Goal: Task Accomplishment & Management: Use online tool/utility

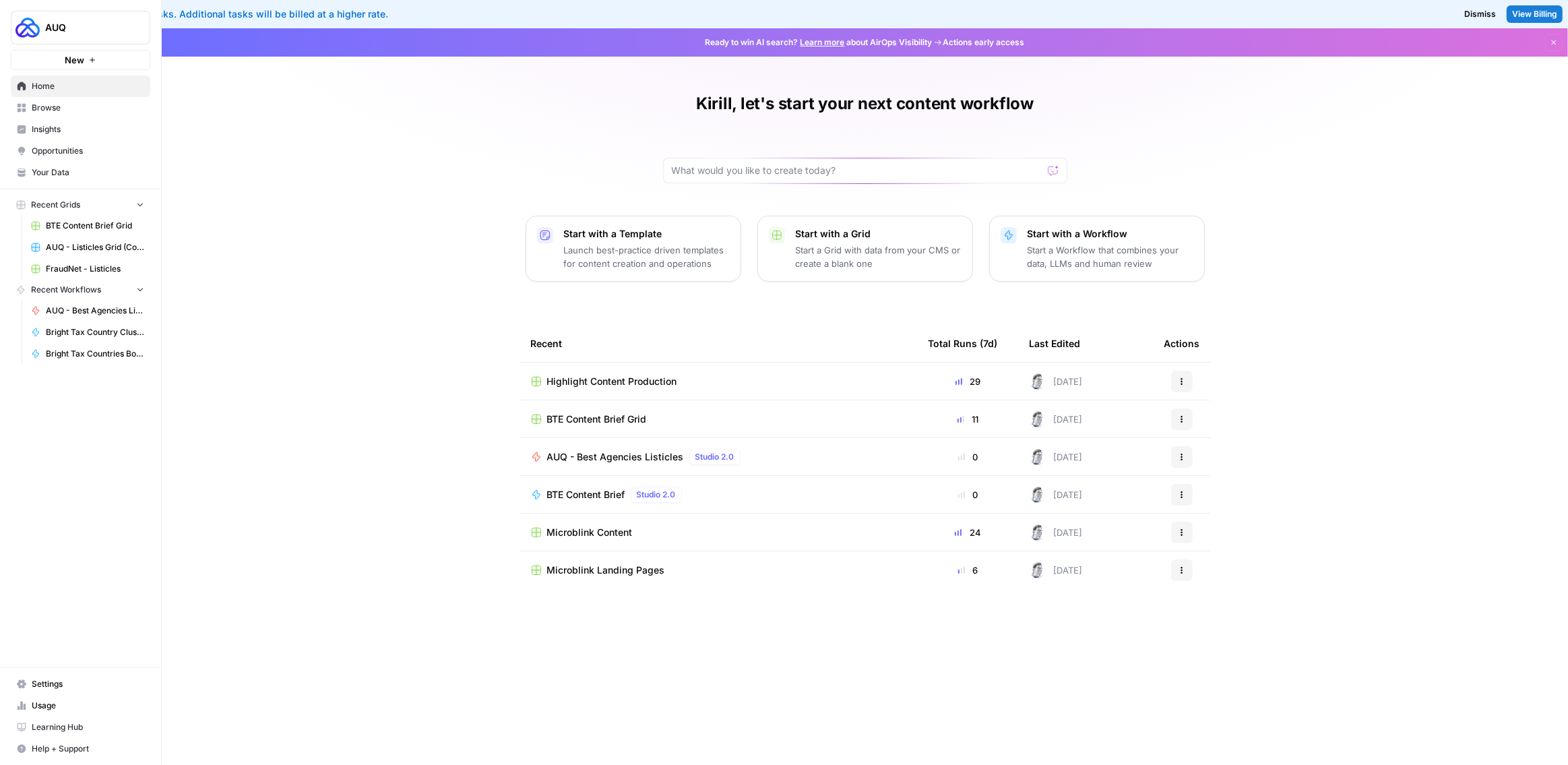
click at [59, 112] on span "Browse" at bounding box center [87, 108] width 112 height 12
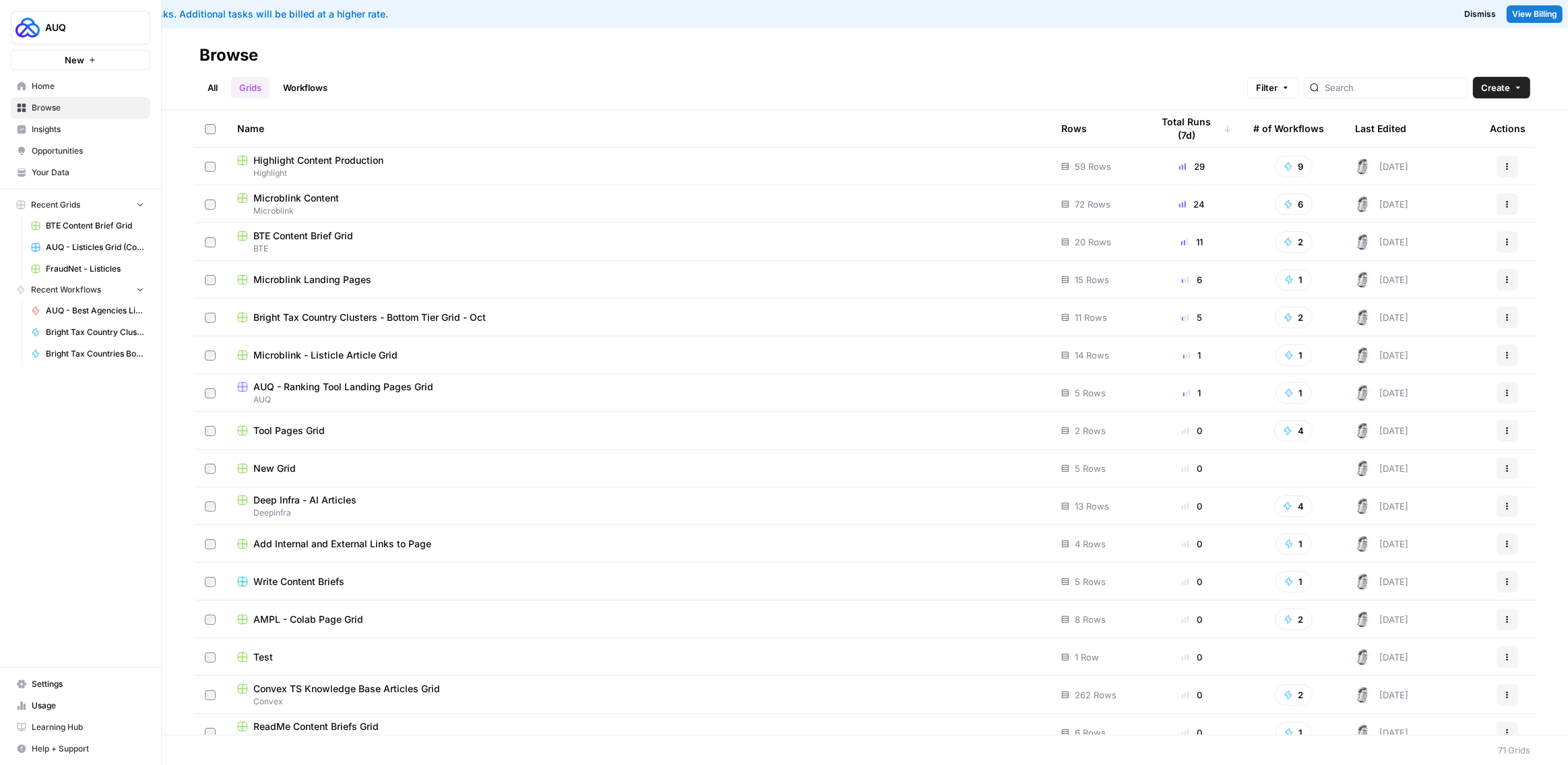
click at [1367, 96] on div at bounding box center [1386, 87] width 164 height 22
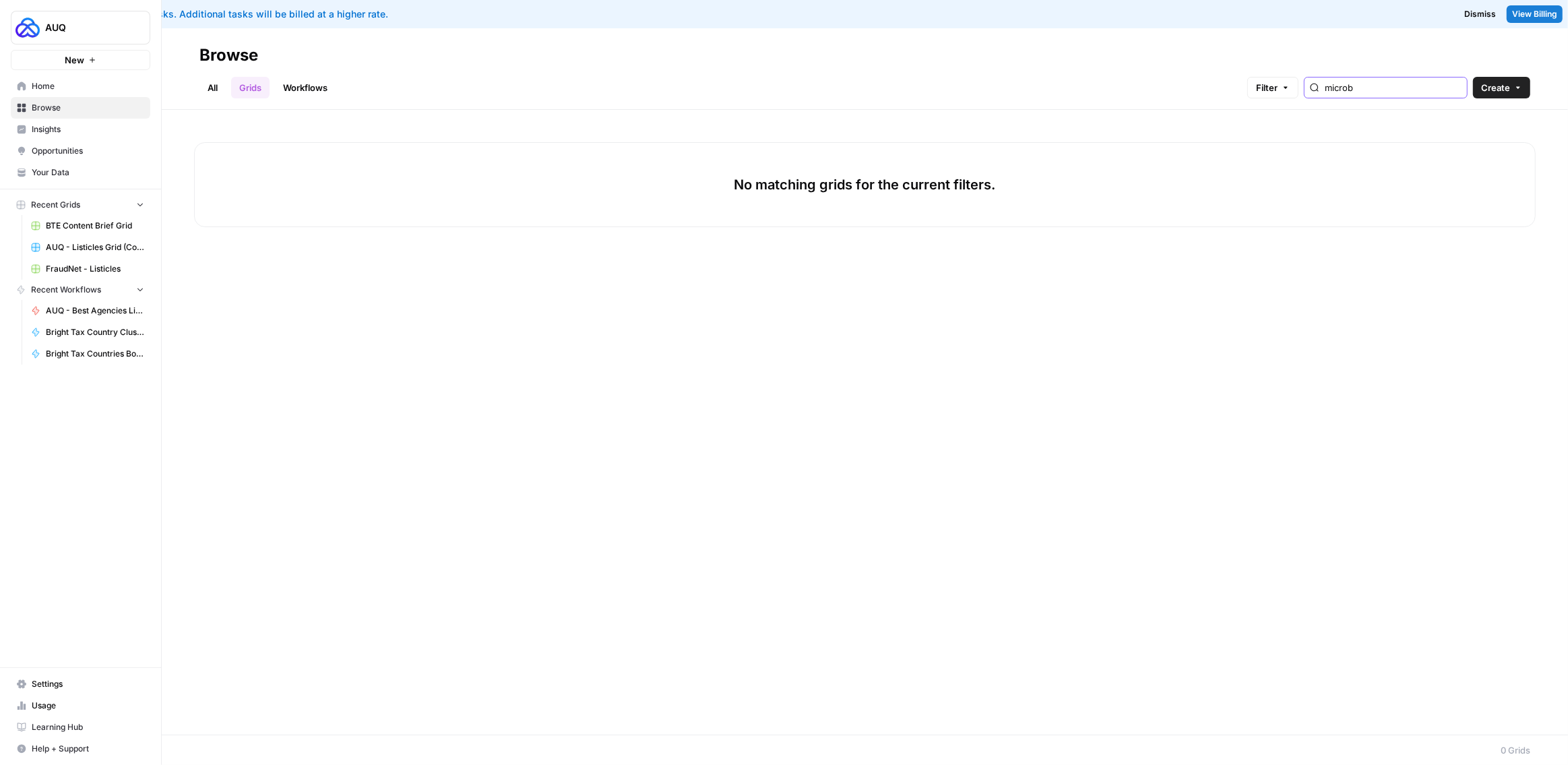
type input "microb"
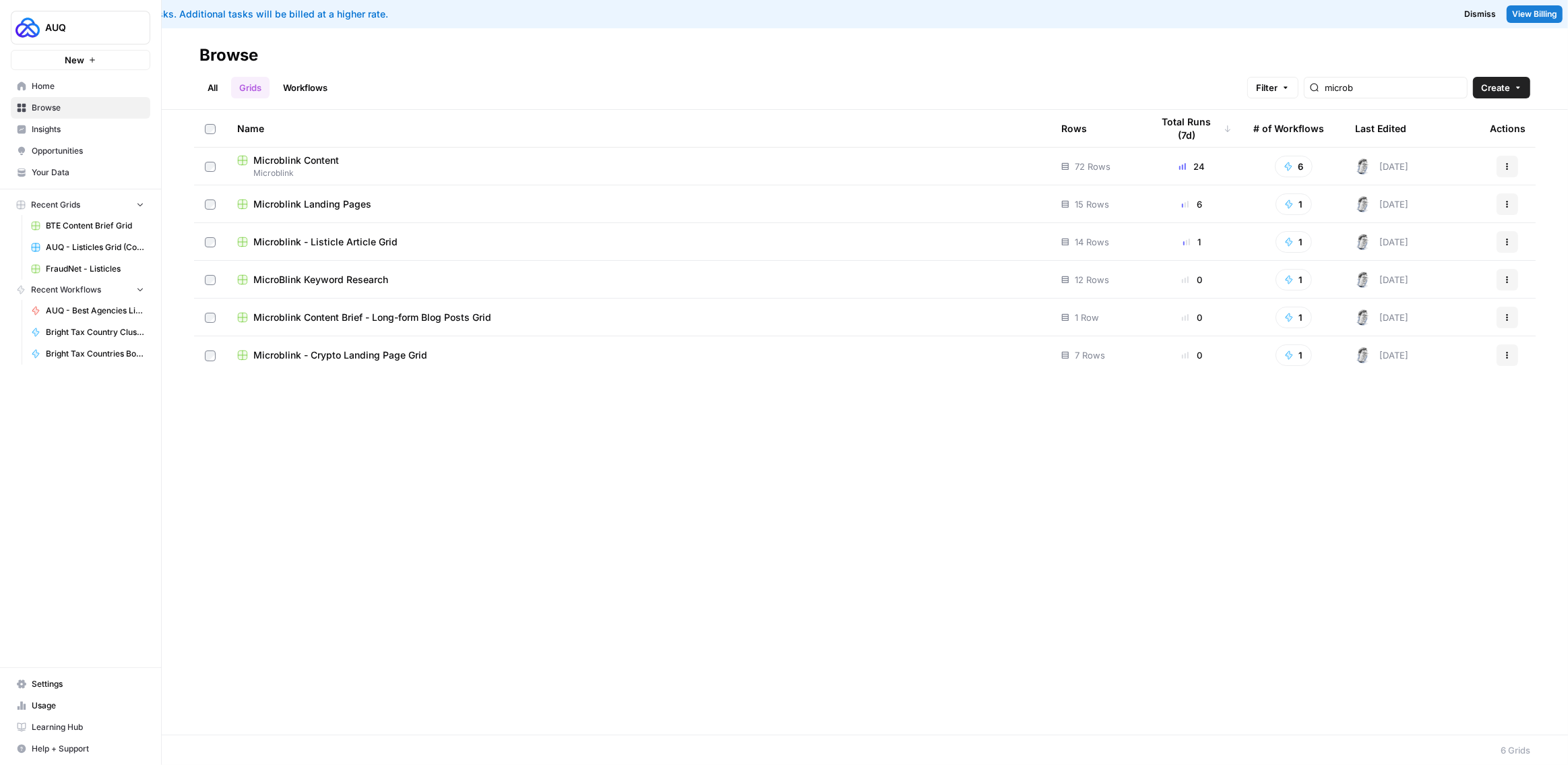
click at [319, 157] on span "Microblink Content" at bounding box center [296, 160] width 86 height 14
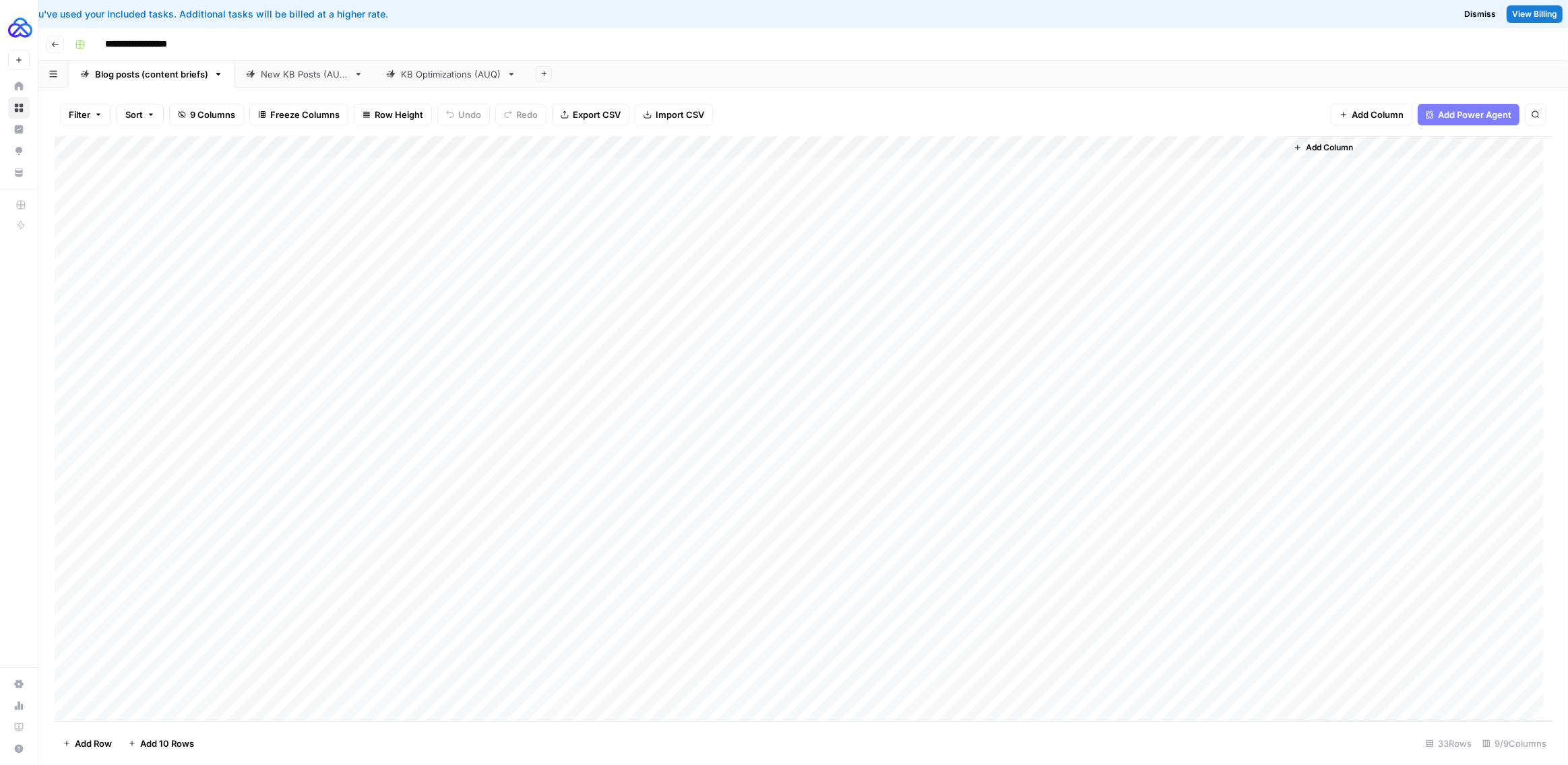
click at [325, 79] on div "New KB Posts (AUQ)" at bounding box center [304, 74] width 87 height 14
click at [1229, 148] on div "Add Column" at bounding box center [803, 429] width 1497 height 585
click at [1226, 276] on span "Edit Workflow" at bounding box center [1257, 279] width 118 height 14
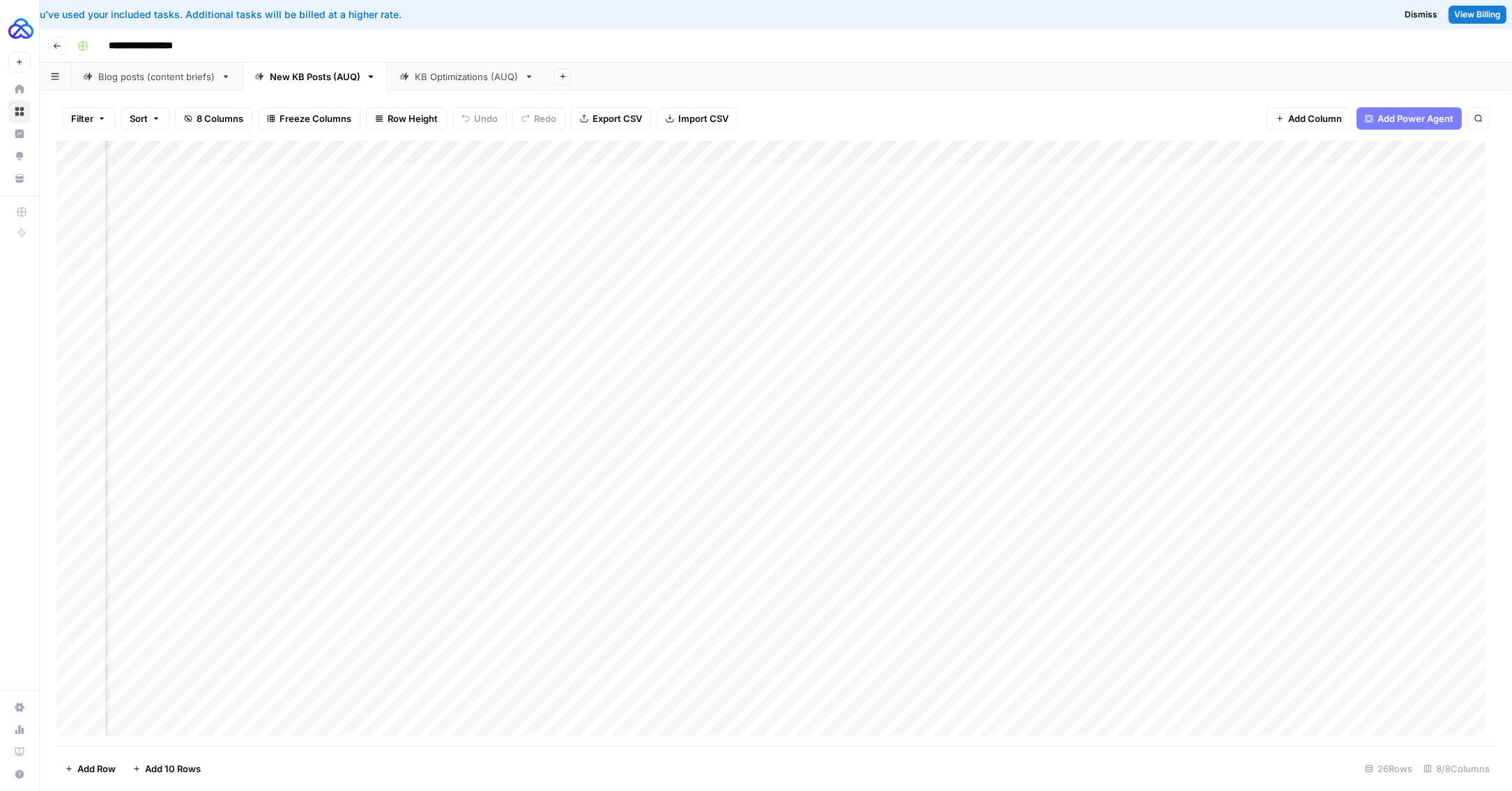
scroll to position [0, 181]
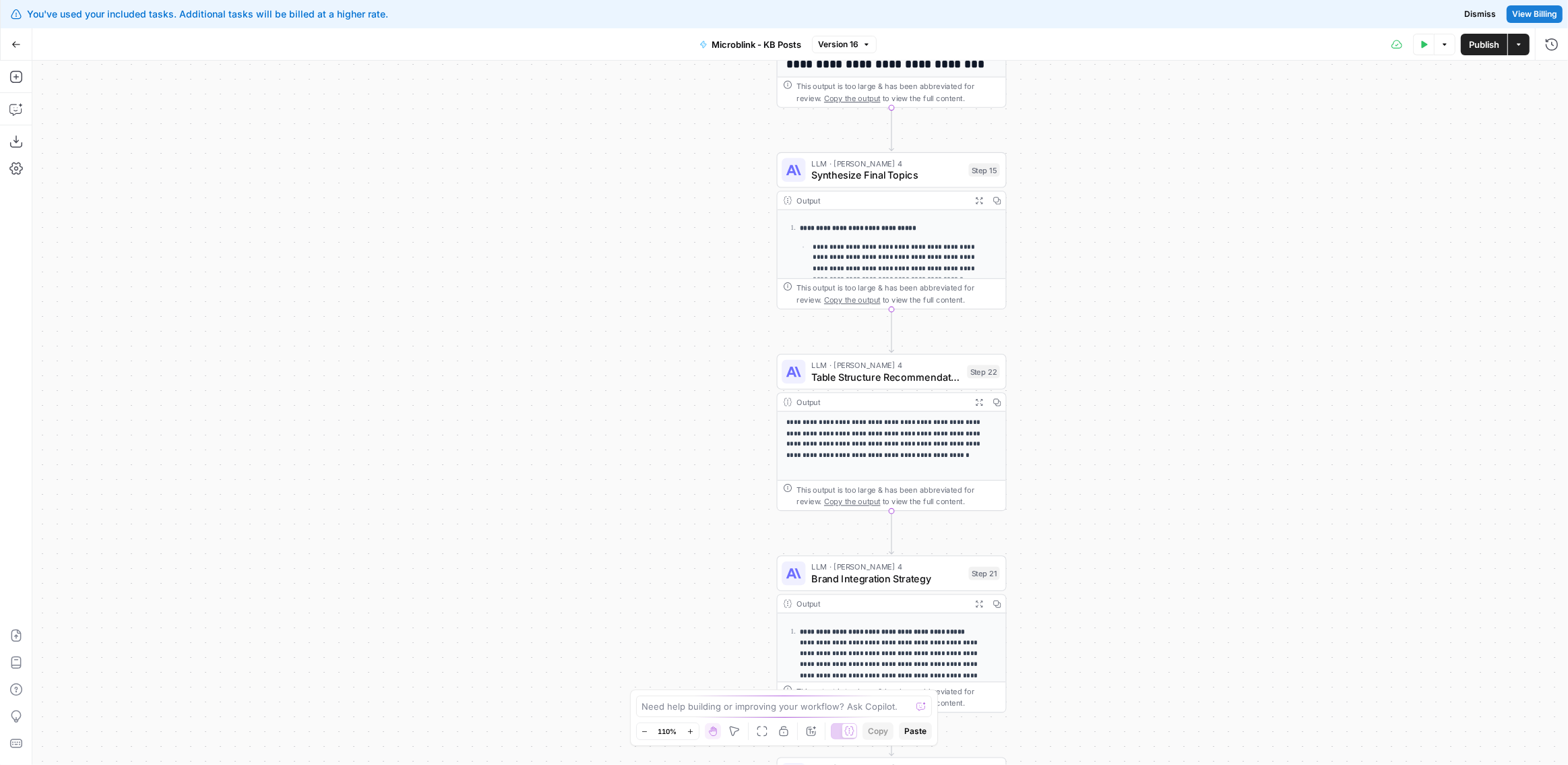
drag, startPoint x: 697, startPoint y: 311, endPoint x: 613, endPoint y: 218, distance: 125.3
click at [613, 218] on div "**********" at bounding box center [800, 413] width 1536 height 705
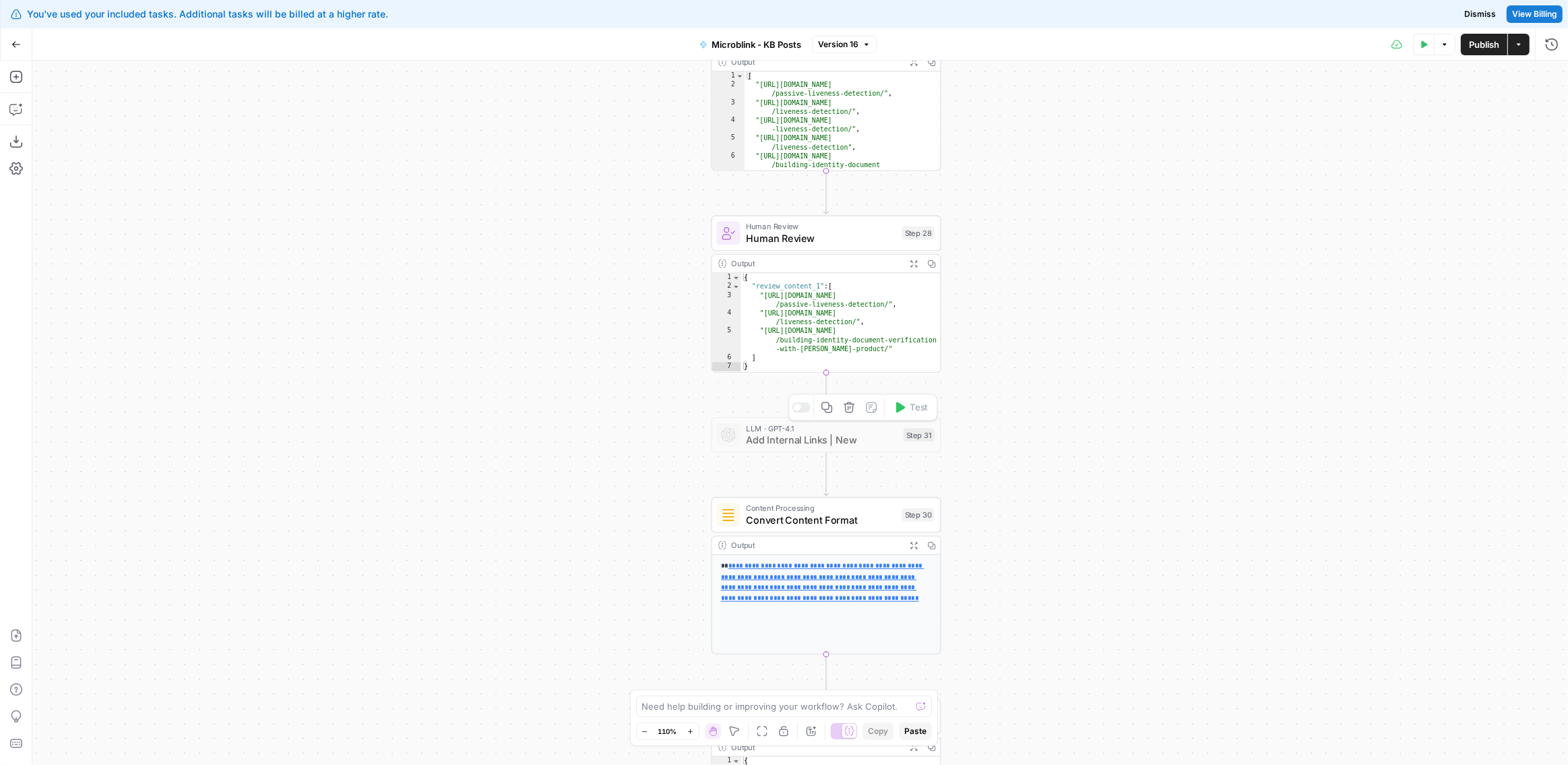
click at [810, 436] on span "Add Internal Links | New" at bounding box center [822, 440] width 151 height 14
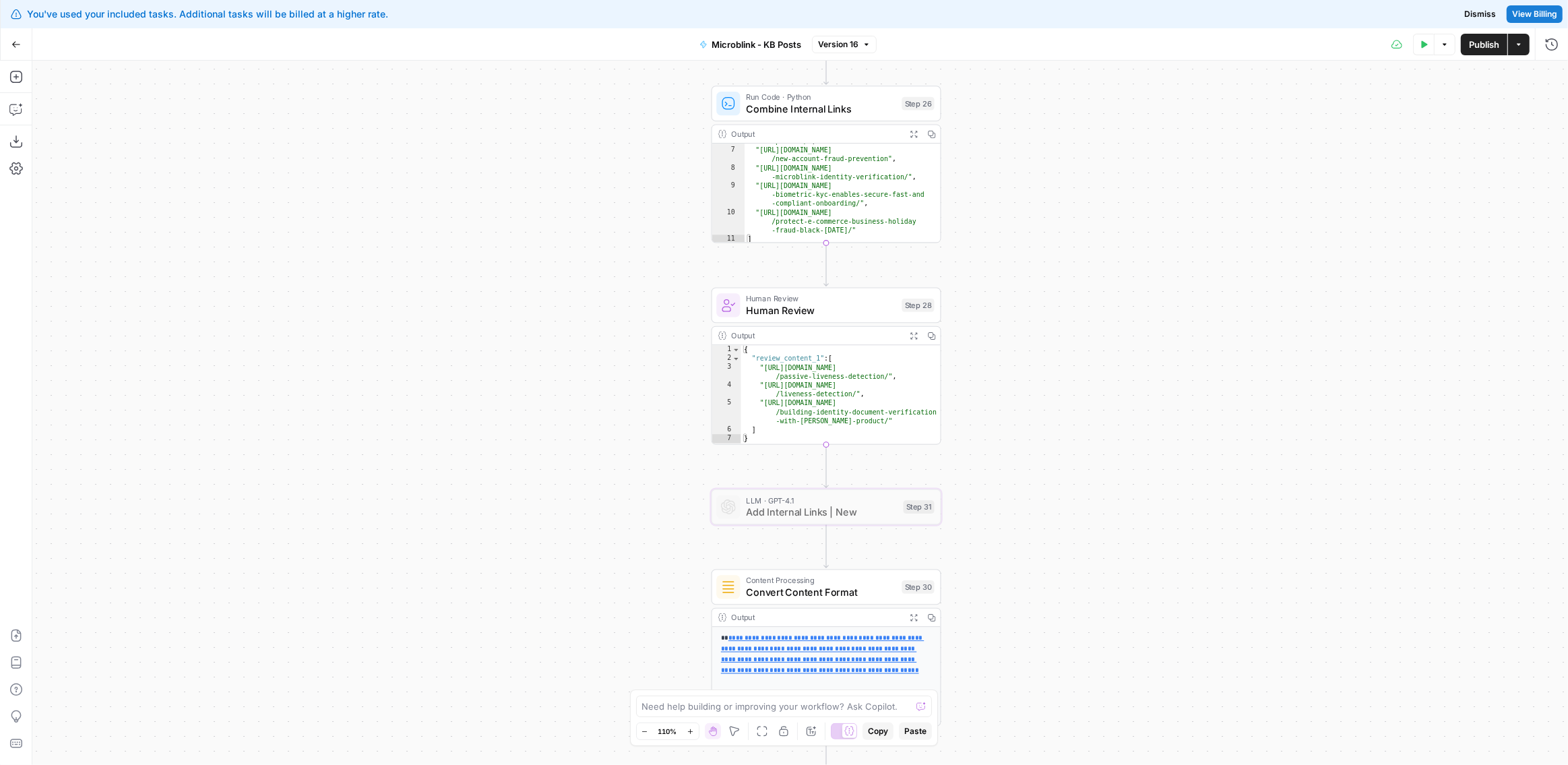
scroll to position [40, 0]
click at [802, 512] on span "Add Internal Links | New" at bounding box center [822, 512] width 151 height 14
click at [802, 510] on span "Add Internal Links | New" at bounding box center [822, 512] width 151 height 14
click at [790, 309] on span "Human Review" at bounding box center [821, 311] width 149 height 14
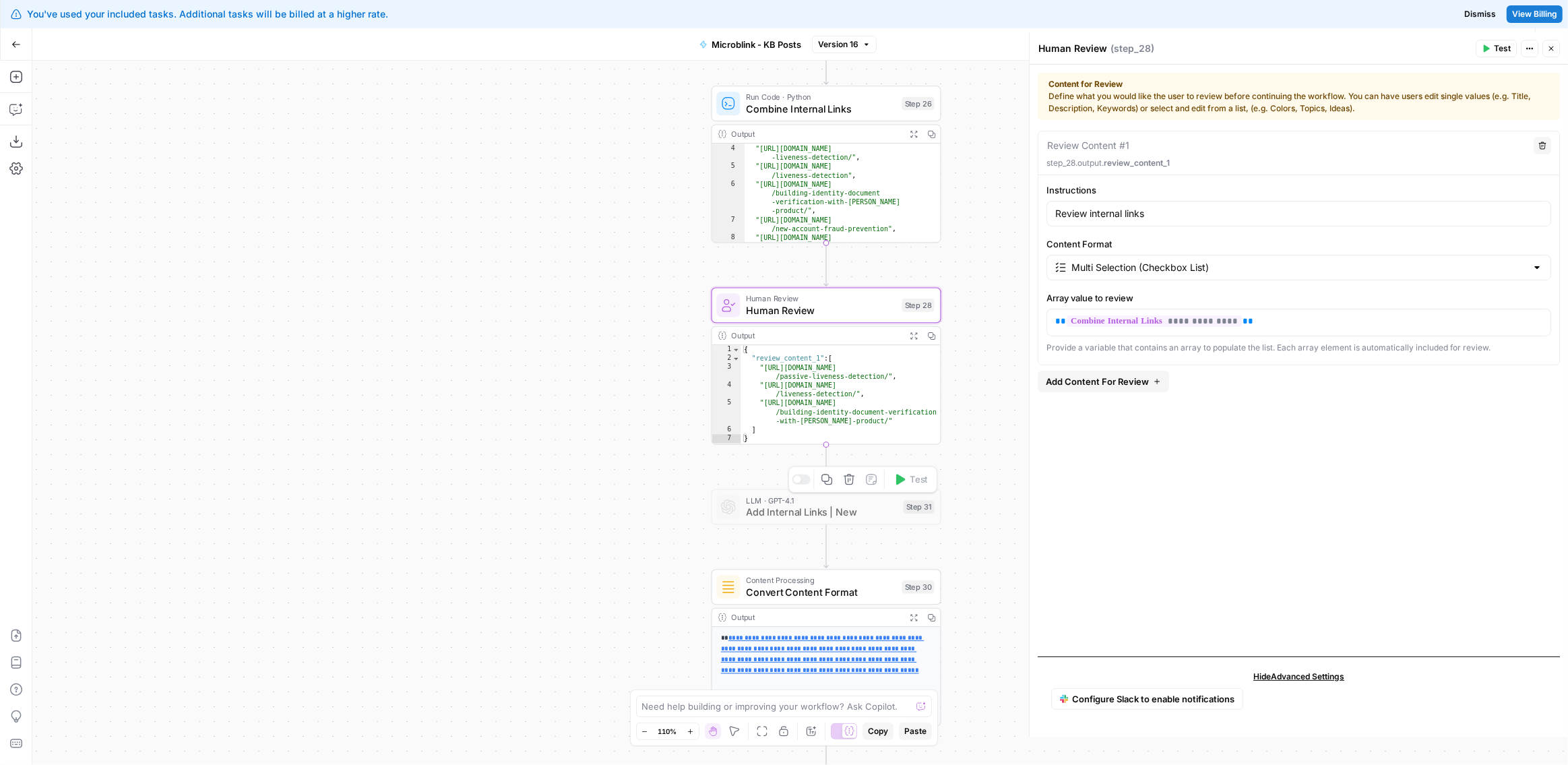
click at [787, 502] on span "LLM · GPT-4.1" at bounding box center [822, 500] width 151 height 12
click at [780, 303] on span "Human Review" at bounding box center [821, 311] width 149 height 14
click at [762, 511] on span "Add Internal Links | New" at bounding box center [822, 512] width 151 height 14
click at [805, 482] on div at bounding box center [802, 479] width 19 height 10
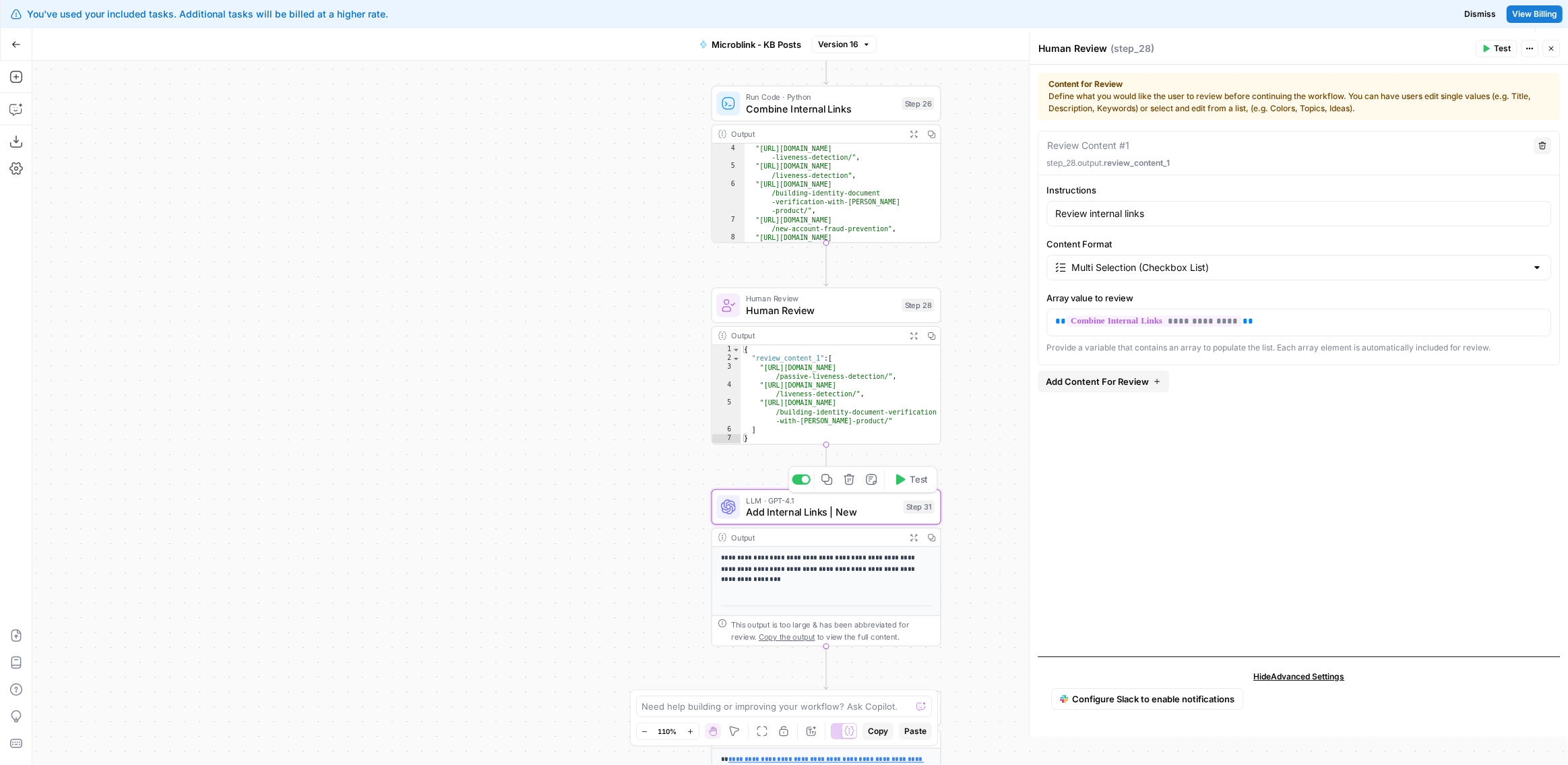
click at [803, 509] on span "Add Internal Links | New" at bounding box center [822, 512] width 151 height 14
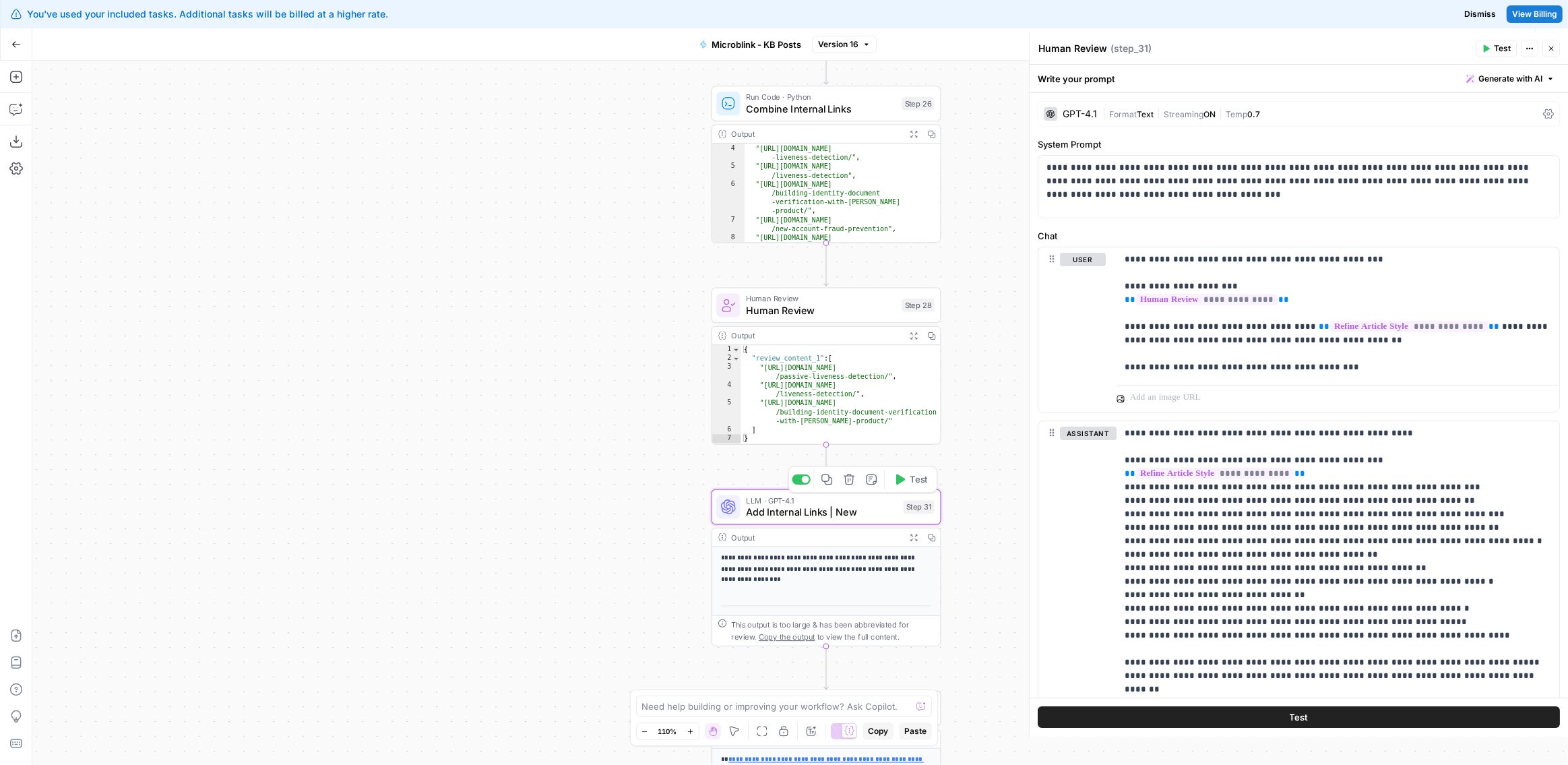
click at [802, 510] on span "Add Internal Links | New" at bounding box center [822, 512] width 151 height 14
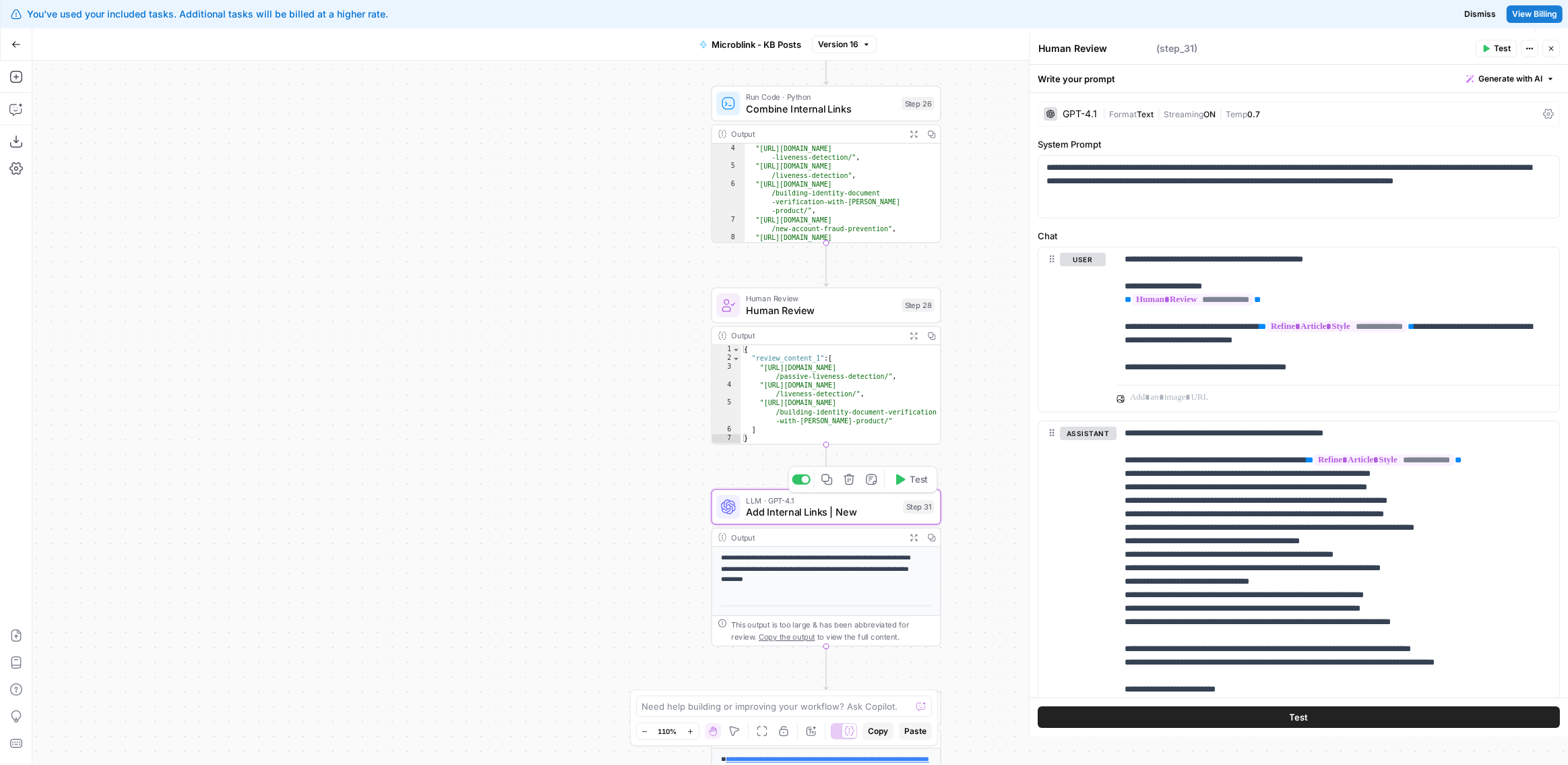
type textarea "Add Internal Links | New"
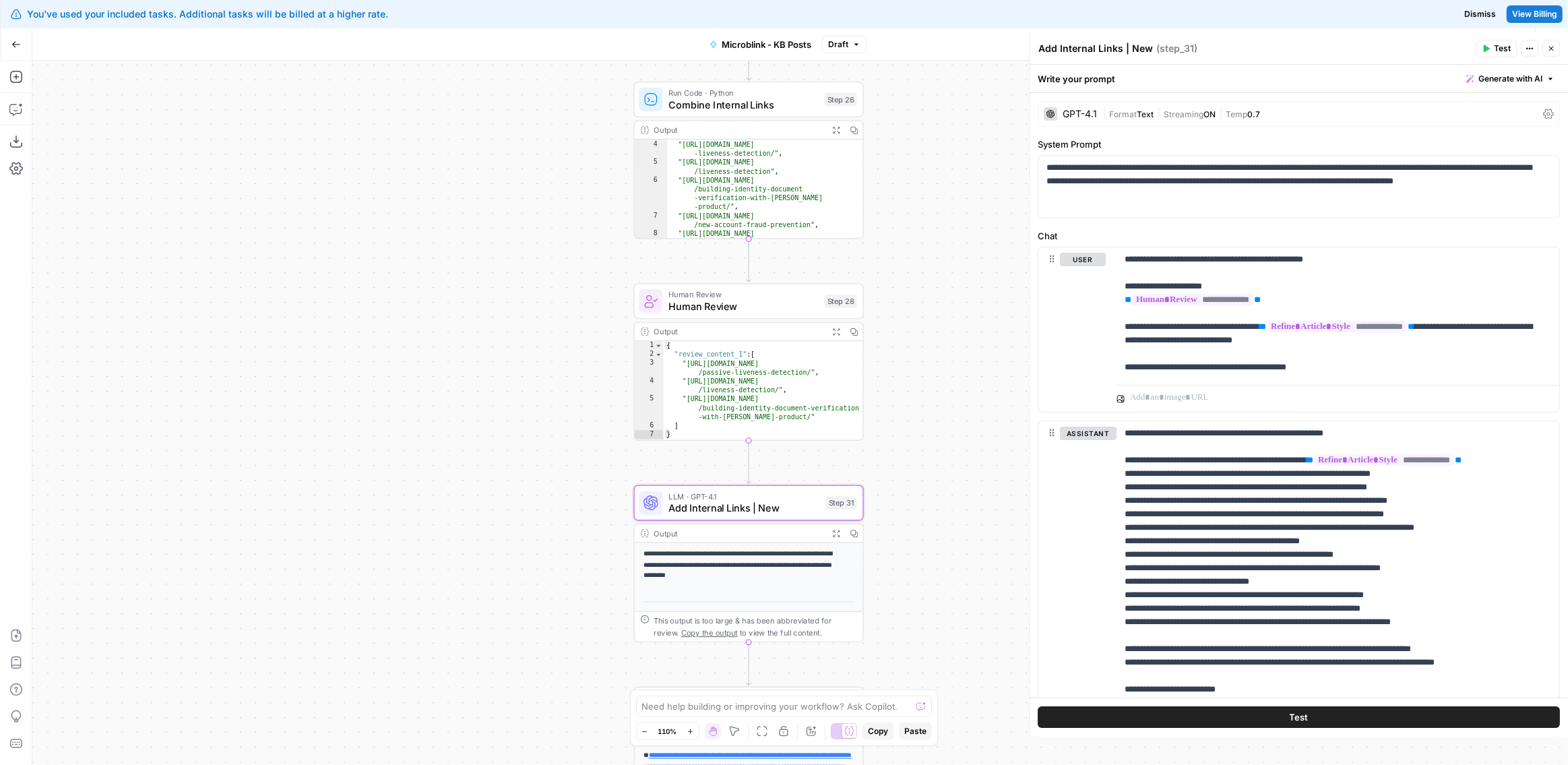
drag, startPoint x: 612, startPoint y: 448, endPoint x: 537, endPoint y: 440, distance: 75.4
click at [537, 440] on div "**********" at bounding box center [800, 413] width 1536 height 705
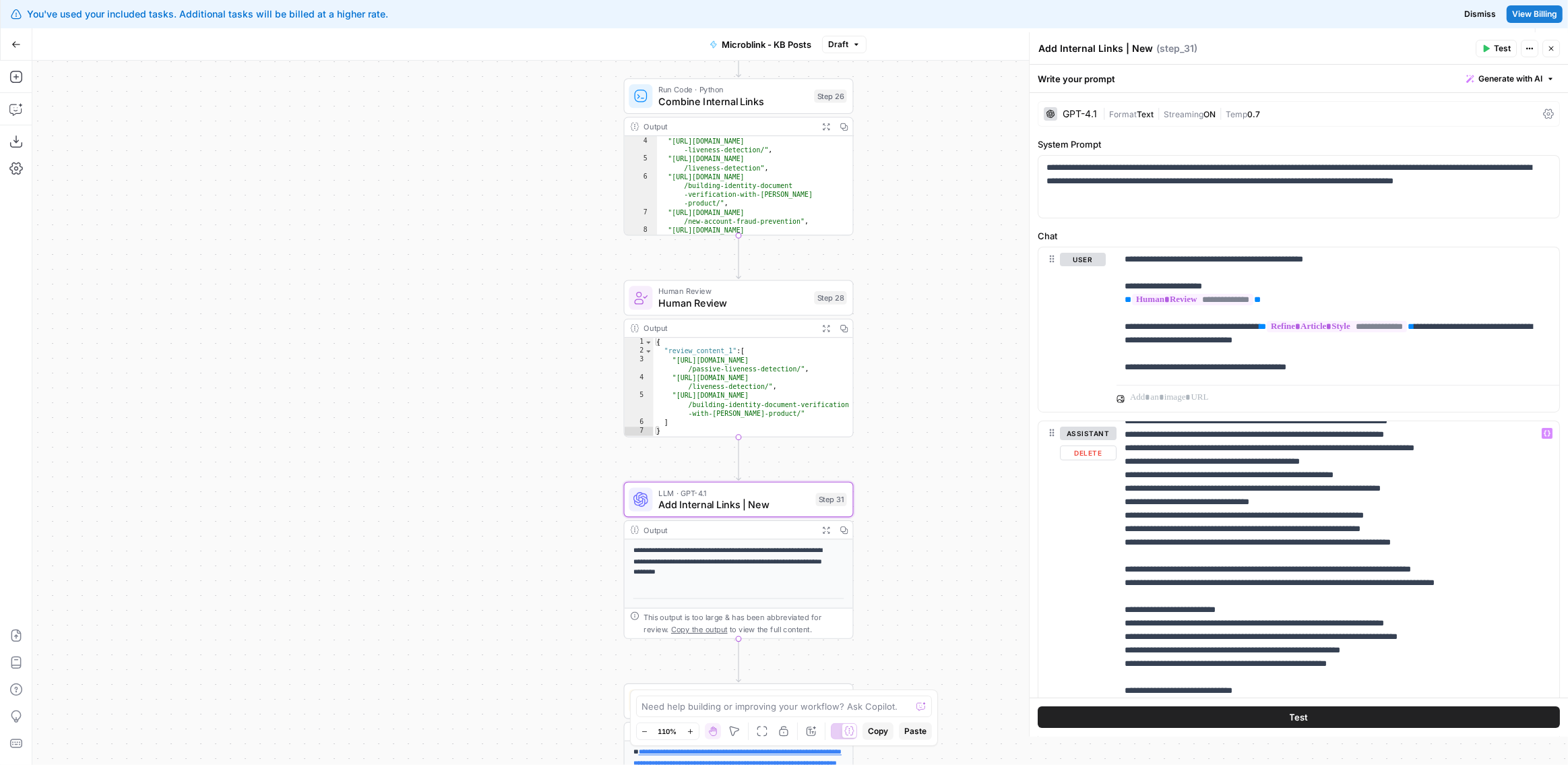
scroll to position [81, 0]
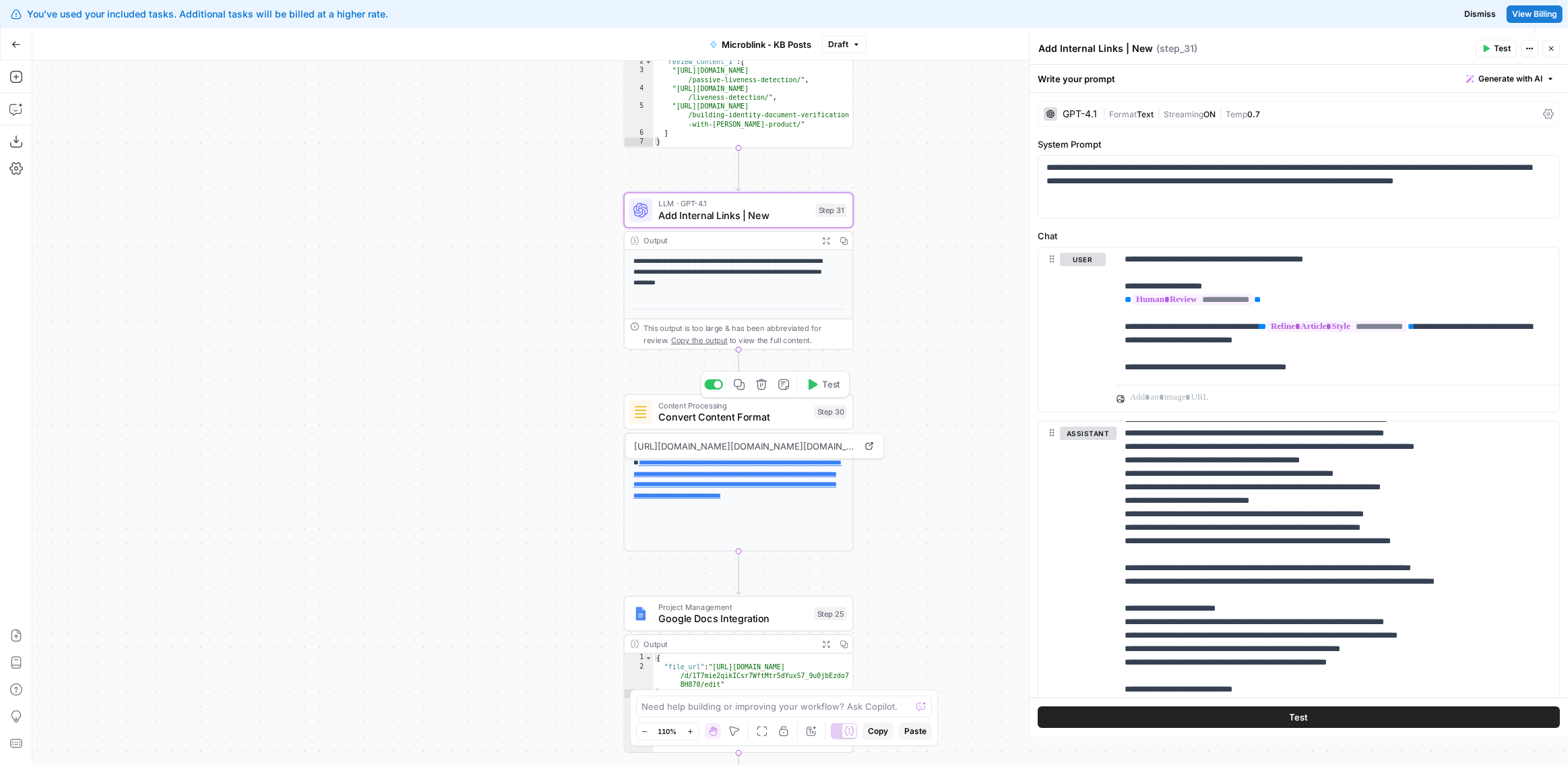
click at [721, 413] on span "Convert Content Format" at bounding box center [733, 417] width 149 height 14
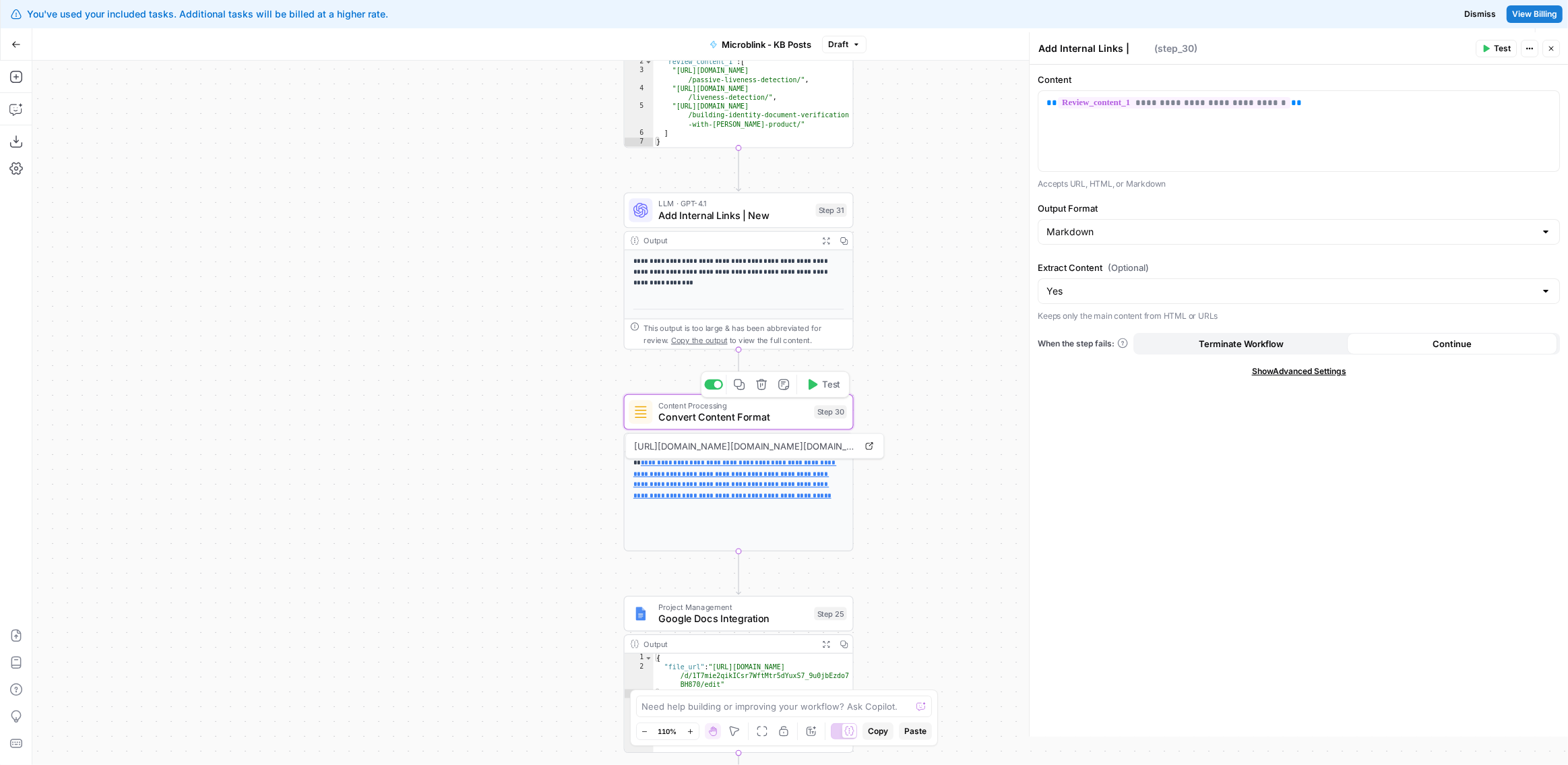
type textarea "Convert Content Format"
click at [729, 217] on span "Add Internal Links | New" at bounding box center [733, 215] width 151 height 14
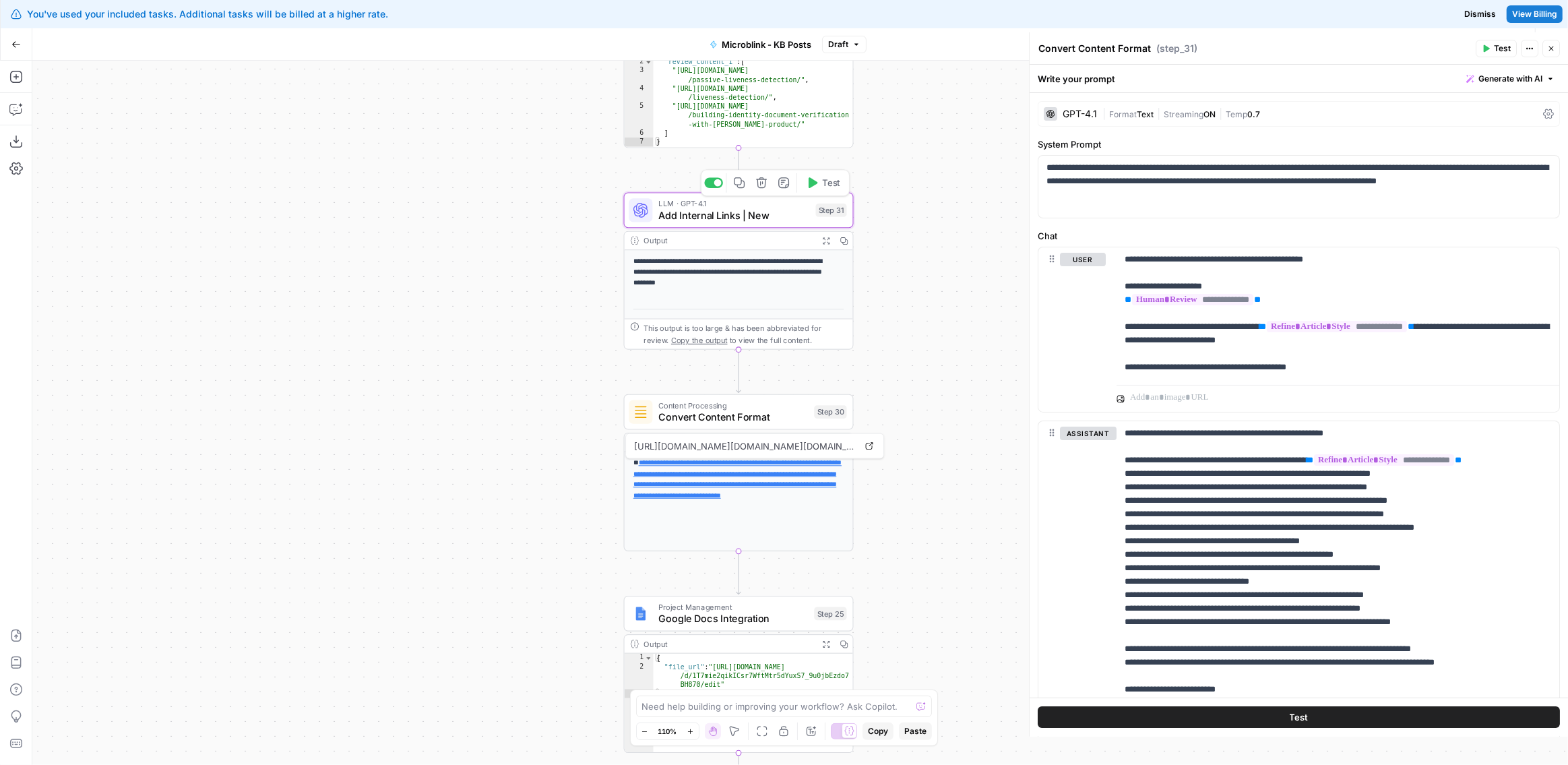
type textarea "Add Internal Links | New"
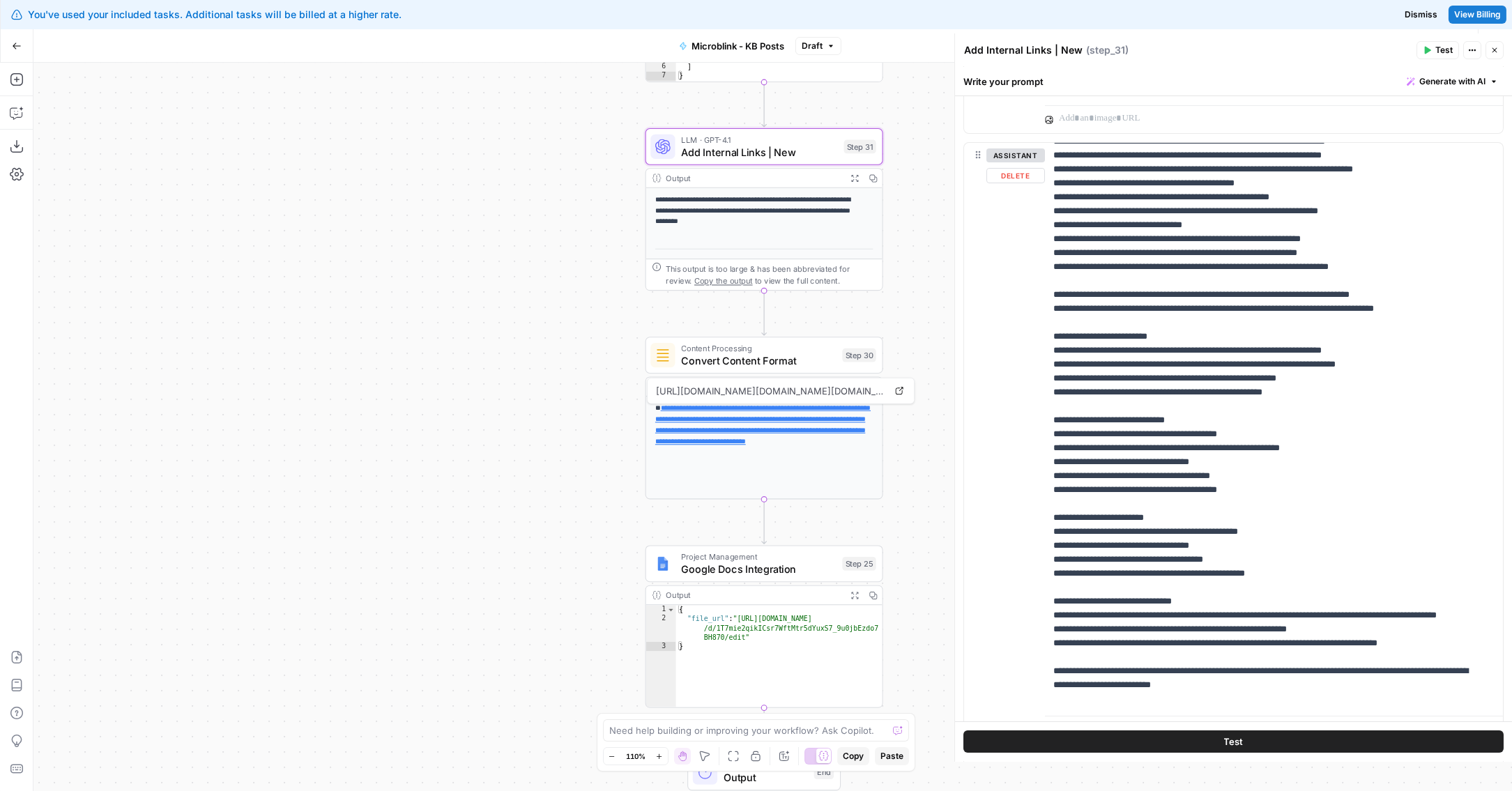
scroll to position [354, 0]
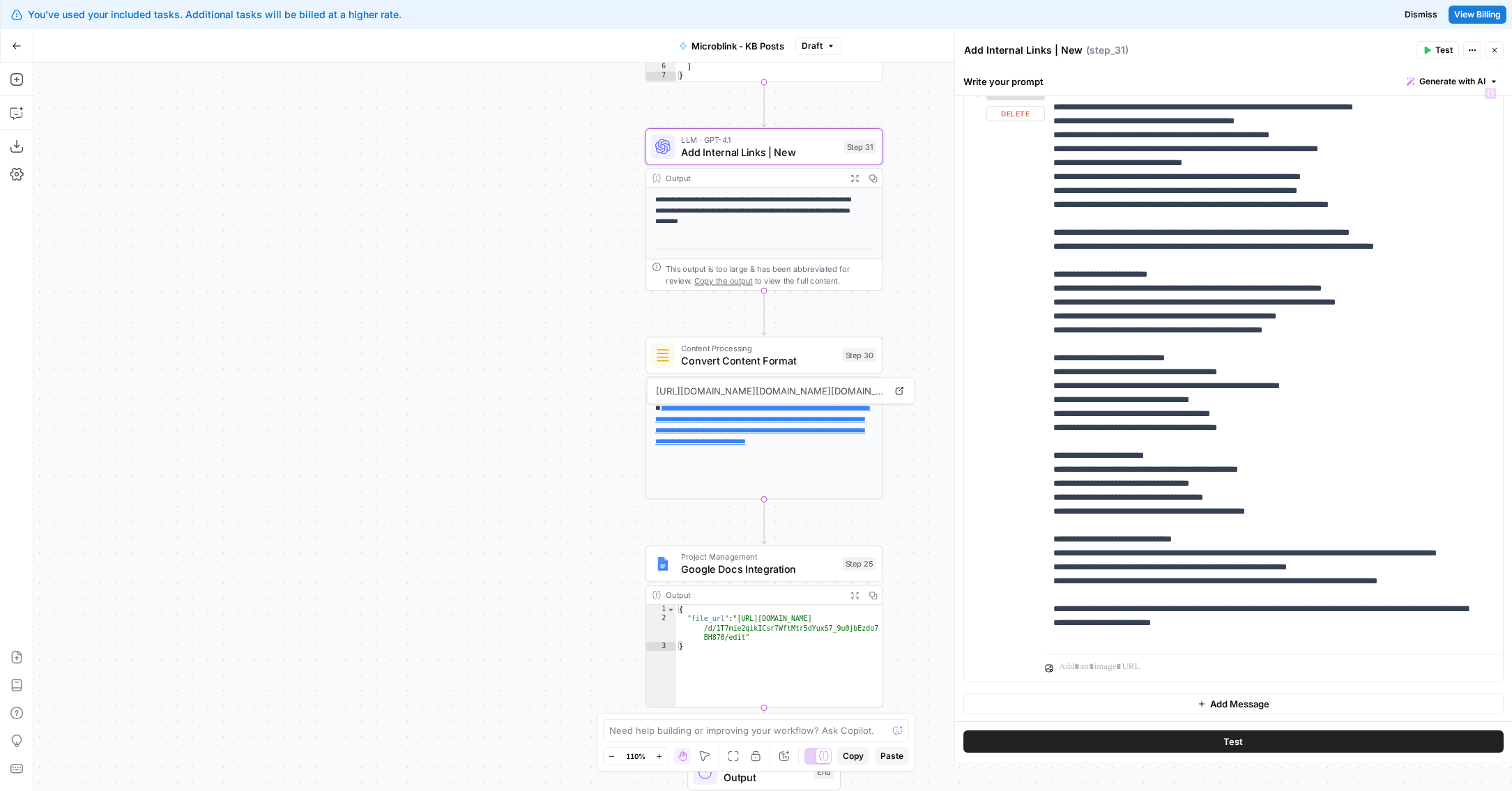
click at [1240, 707] on span "Add Message" at bounding box center [1240, 704] width 59 height 14
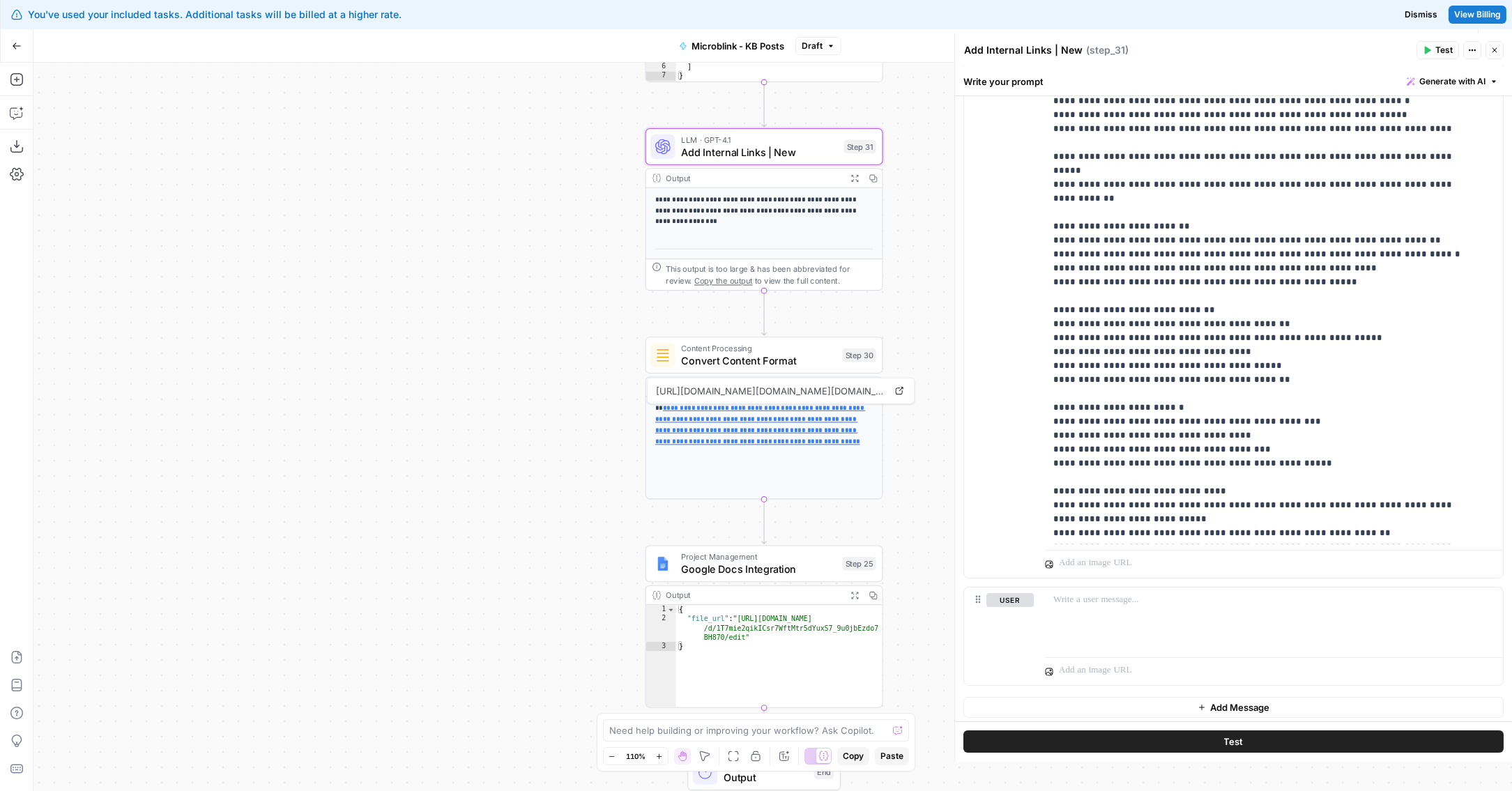
scroll to position [462, 0]
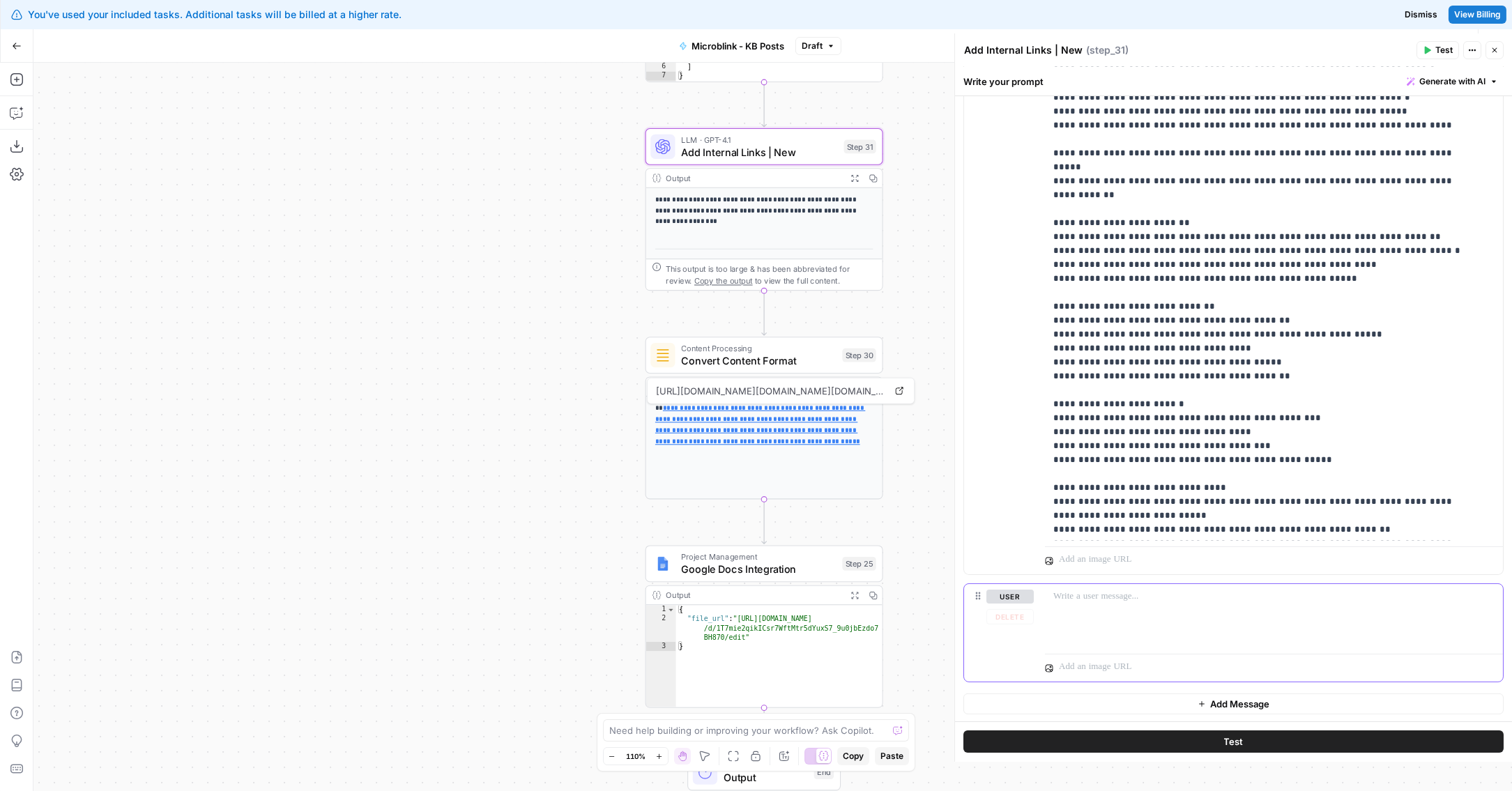
click at [1007, 592] on button "user" at bounding box center [1010, 596] width 47 height 14
click at [1094, 608] on div at bounding box center [1275, 616] width 458 height 64
click at [1103, 613] on div at bounding box center [1275, 616] width 458 height 64
drag, startPoint x: 1341, startPoint y: 635, endPoint x: 1332, endPoint y: 623, distance: 15.0
click at [1332, 623] on p "**********" at bounding box center [1270, 617] width 433 height 56
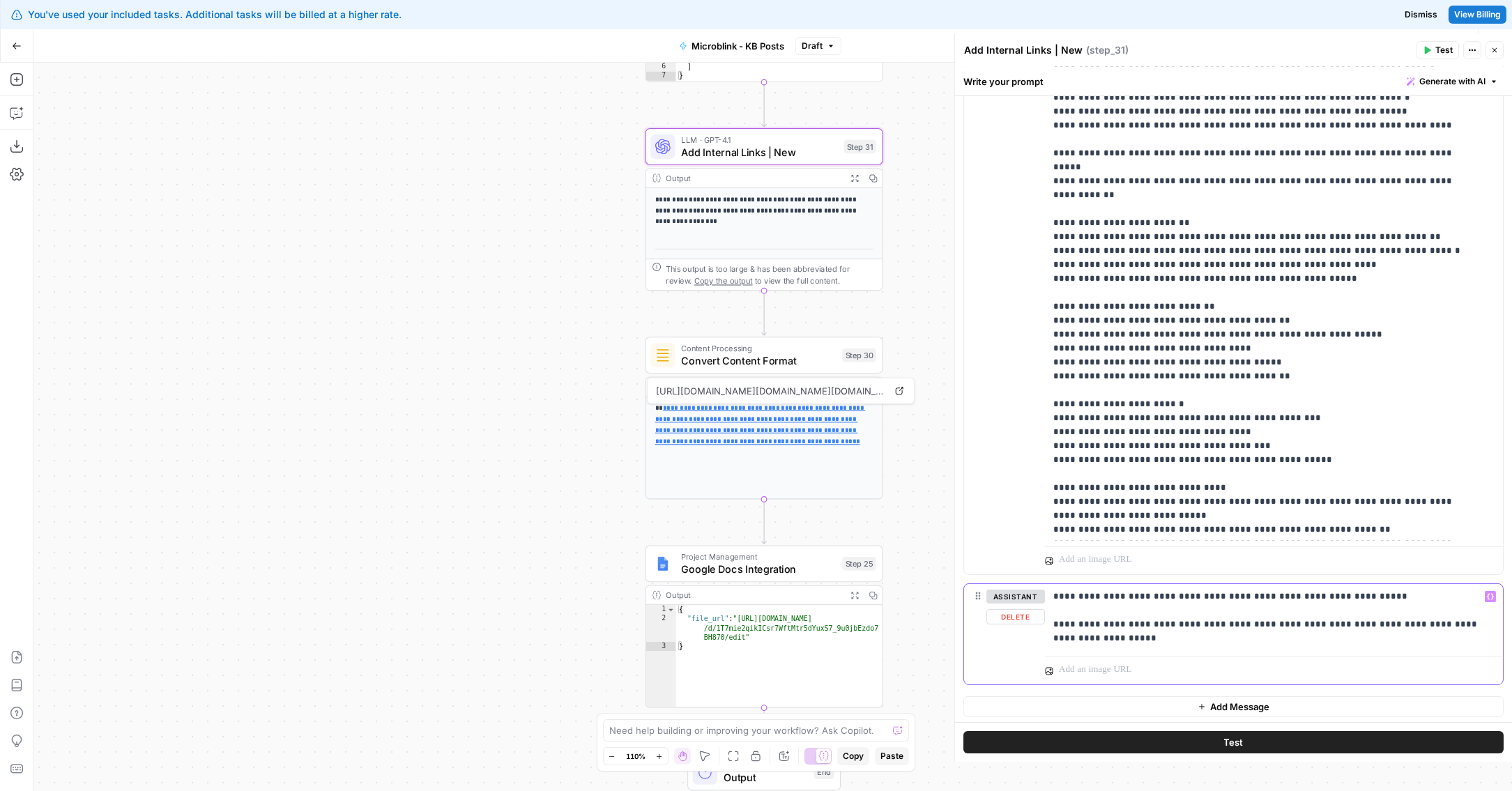
drag, startPoint x: 1122, startPoint y: 642, endPoint x: 1053, endPoint y: 627, distance: 70.6
click at [1054, 627] on p "**********" at bounding box center [1270, 617] width 433 height 56
click at [1032, 616] on button "Delete" at bounding box center [1015, 617] width 59 height 15
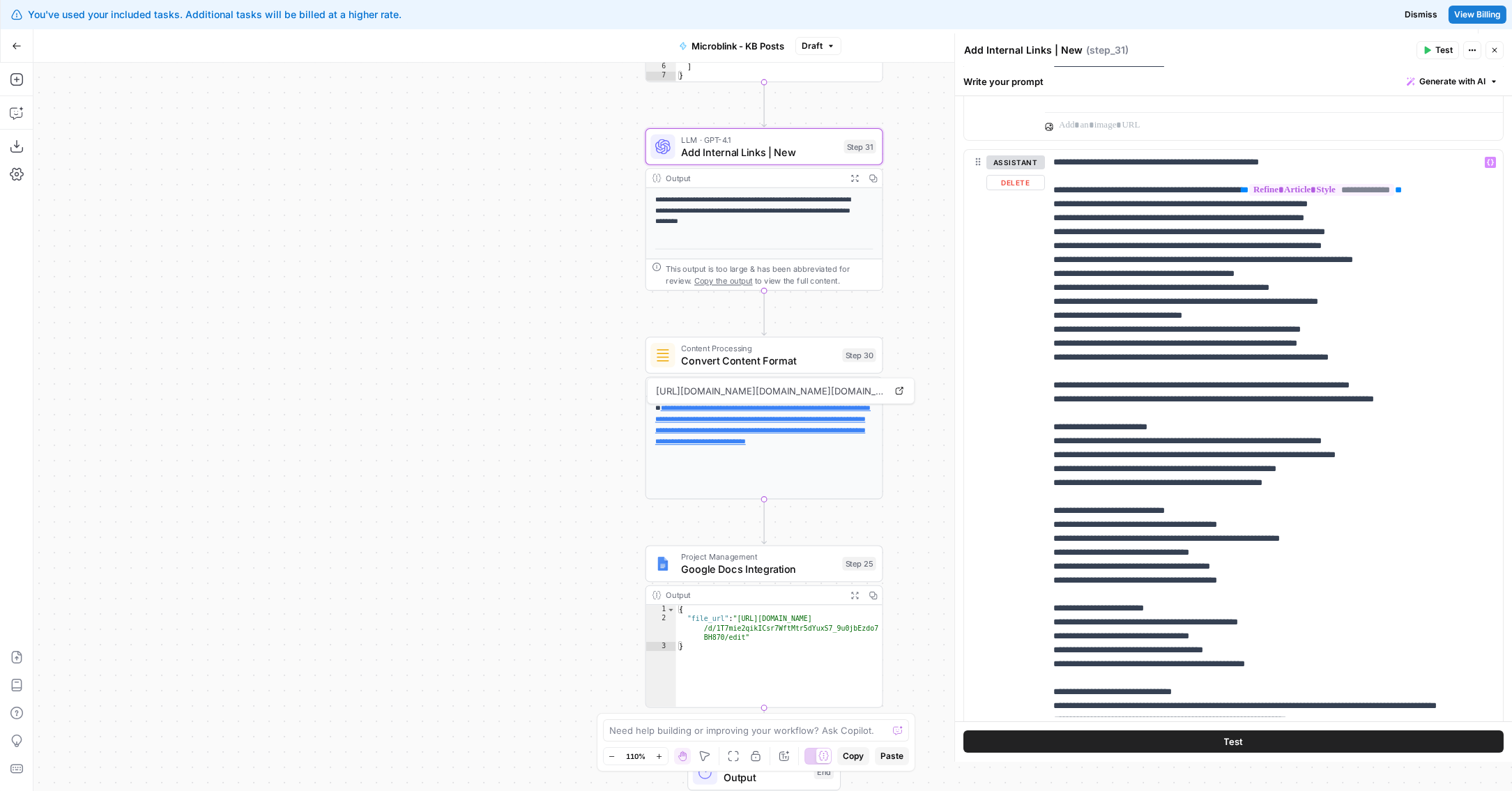
scroll to position [263, 0]
